Goal: Obtain resource: Obtain resource

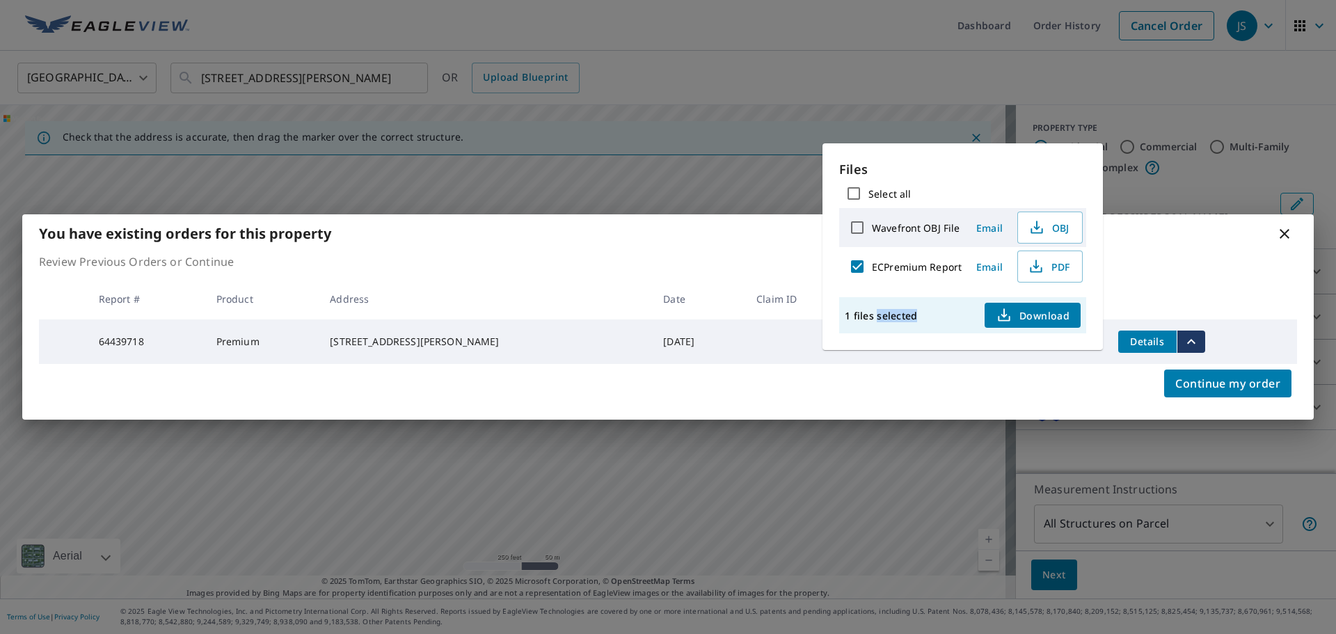
click at [1291, 232] on icon at bounding box center [1284, 233] width 17 height 17
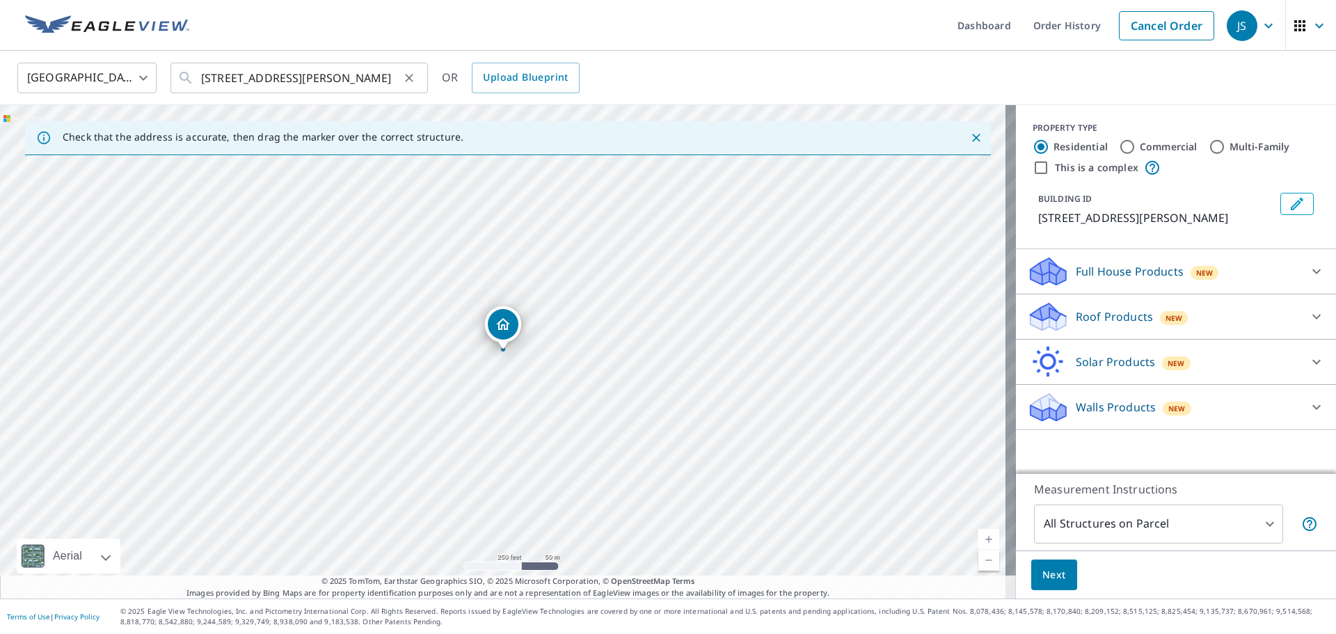
click at [413, 83] on icon "Clear" at bounding box center [409, 78] width 14 height 14
click at [343, 78] on input "text" at bounding box center [300, 77] width 198 height 39
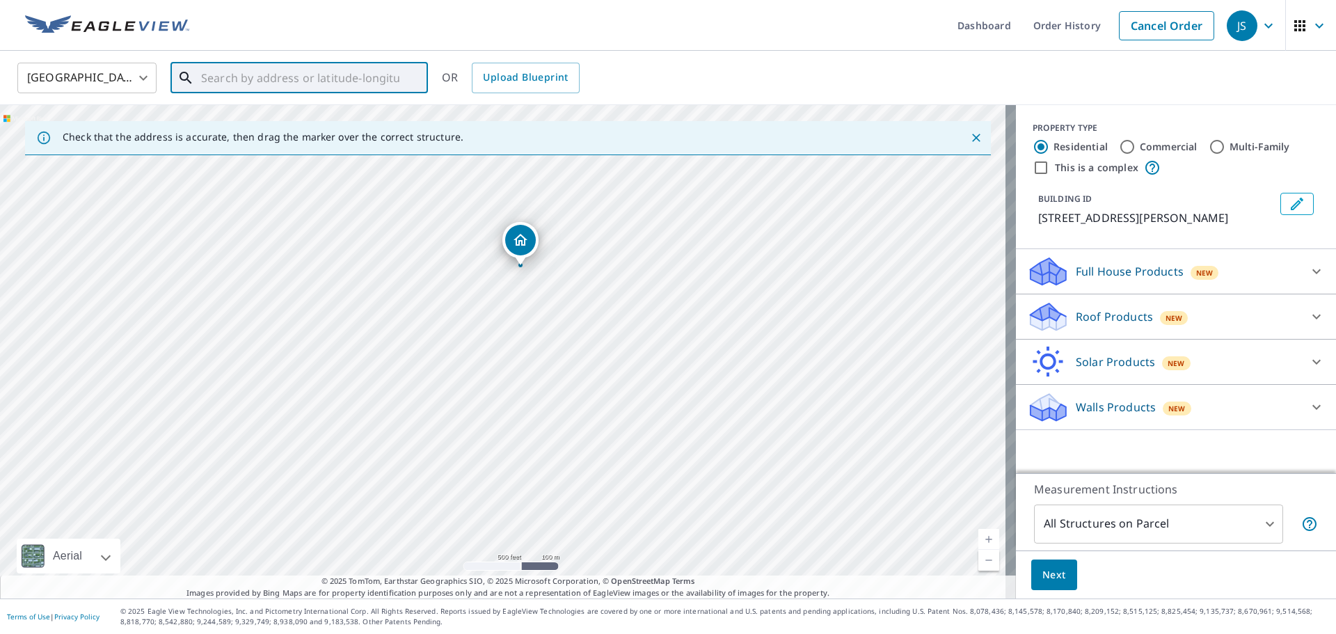
click at [295, 86] on input "text" at bounding box center [300, 77] width 198 height 39
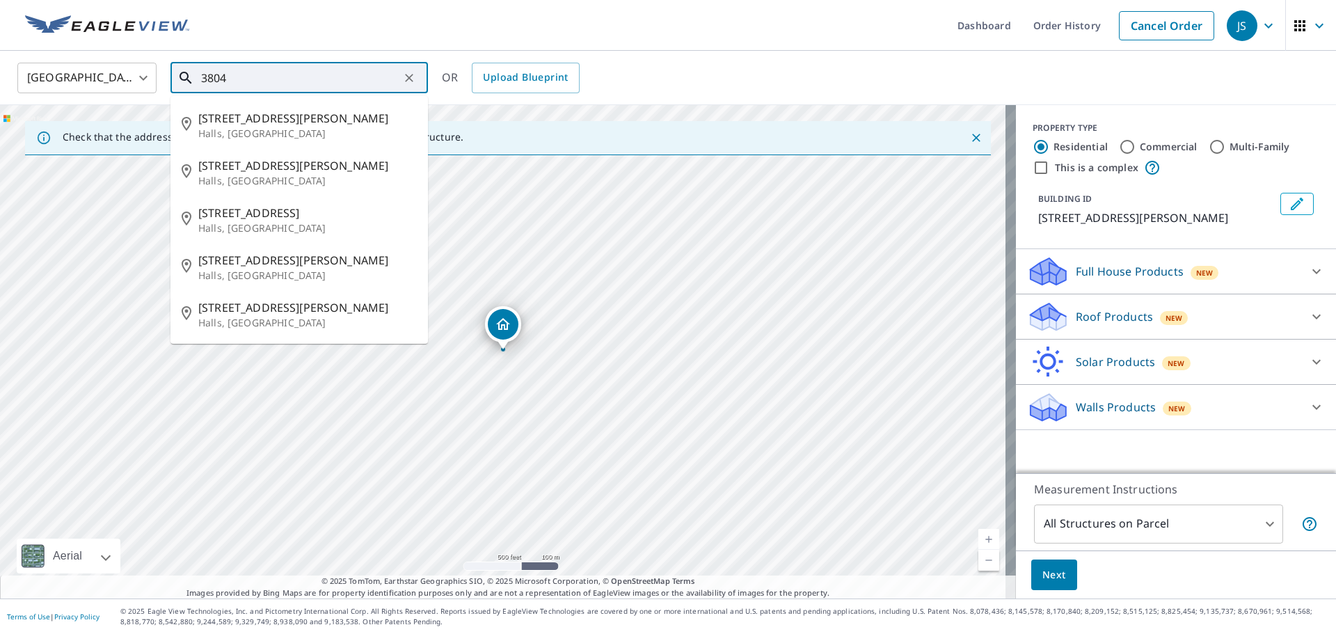
drag, startPoint x: 295, startPoint y: 110, endPoint x: 255, endPoint y: 79, distance: 50.1
click at [255, 79] on input "3804" at bounding box center [300, 77] width 198 height 39
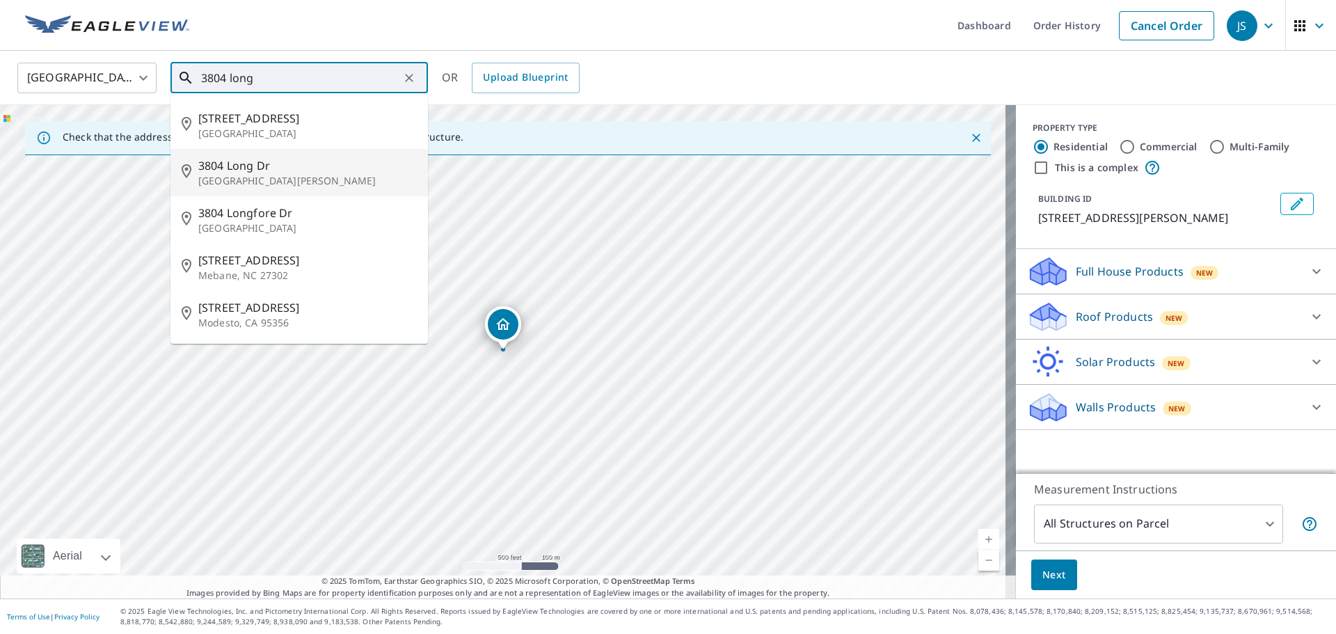
click at [299, 170] on span "3804 Long Dr" at bounding box center [307, 165] width 219 height 17
type input "[STREET_ADDRESS][PERSON_NAME]"
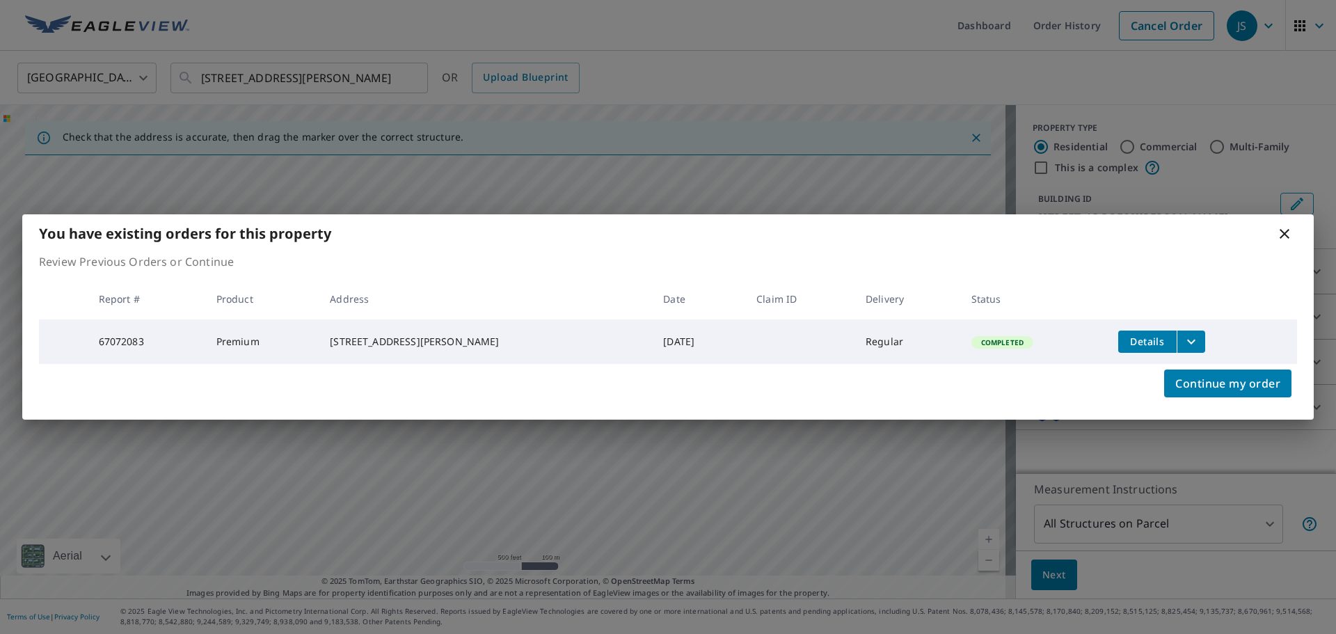
click at [1187, 339] on button "filesDropdownBtn-67072083" at bounding box center [1191, 342] width 29 height 22
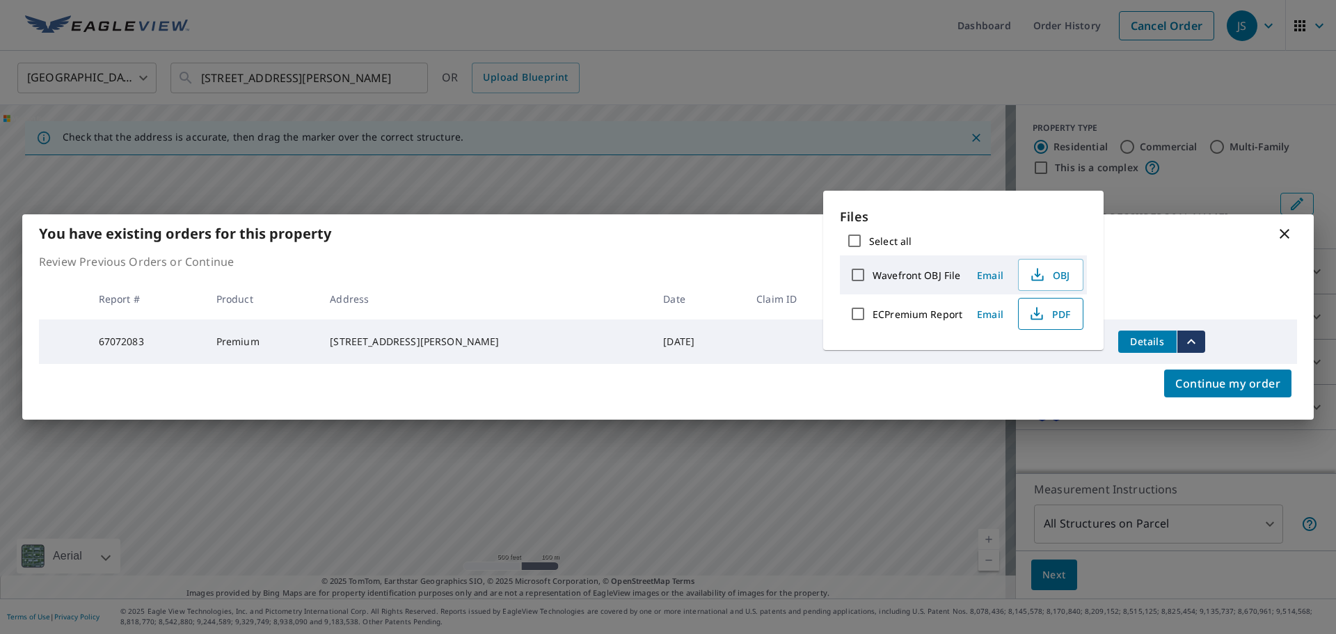
click at [1043, 319] on icon "button" at bounding box center [1037, 314] width 17 height 17
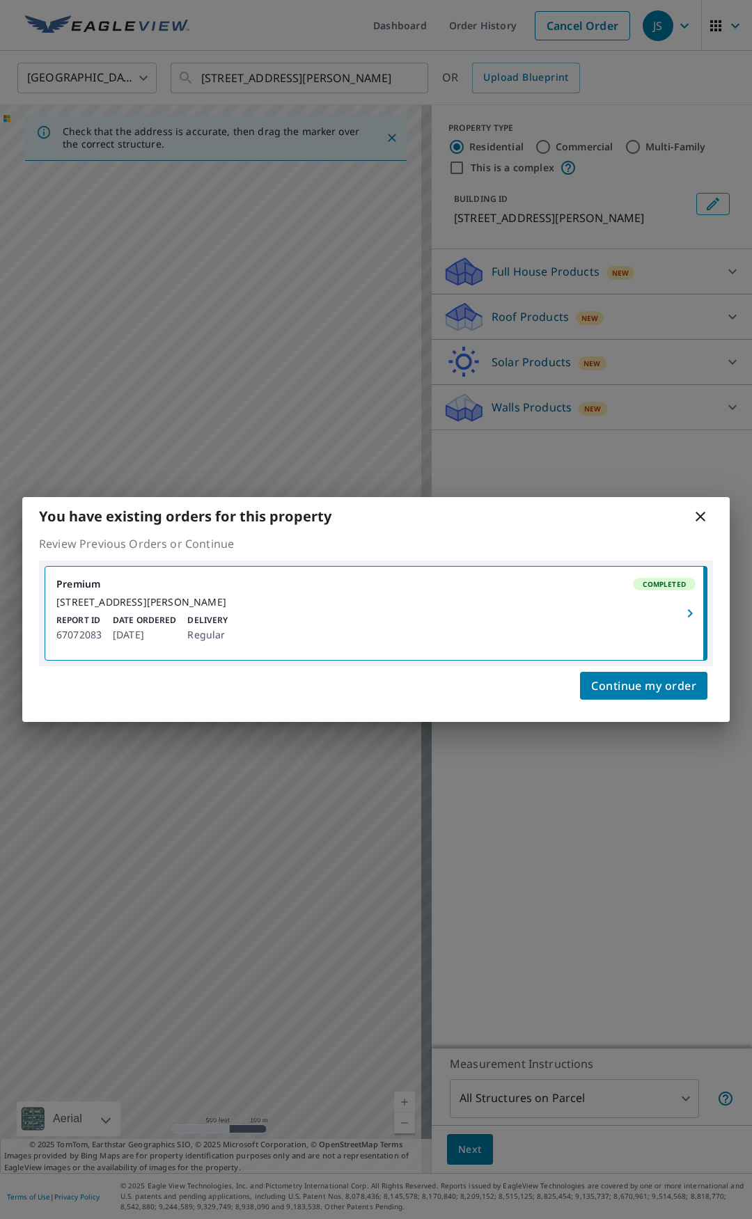
click at [689, 508] on div "You have existing orders for this property" at bounding box center [375, 516] width 707 height 38
click at [695, 512] on icon at bounding box center [700, 516] width 17 height 17
